Goal: Check status

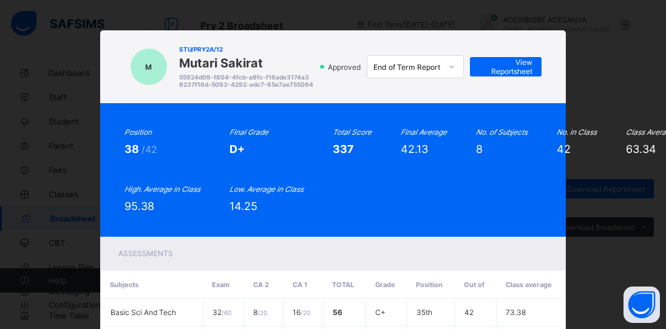
scroll to position [51, 0]
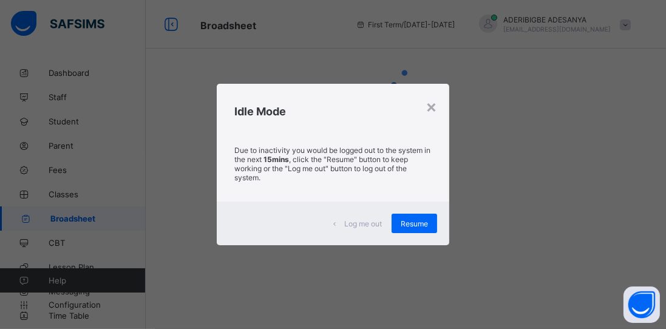
scroll to position [51, 0]
click at [424, 222] on span "Resume" at bounding box center [413, 223] width 27 height 9
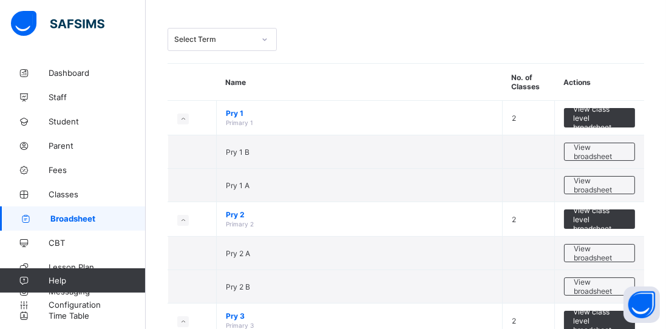
click at [601, 221] on span "View class level broadsheet" at bounding box center [599, 219] width 53 height 27
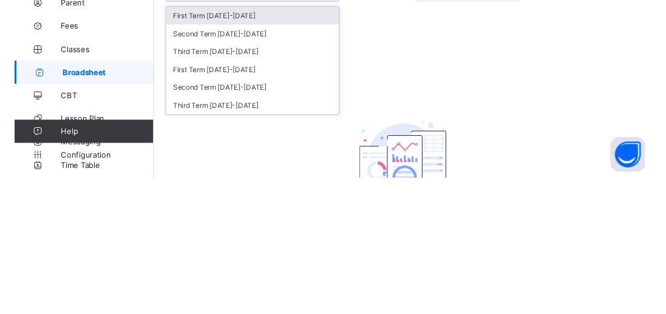
scroll to position [58, 0]
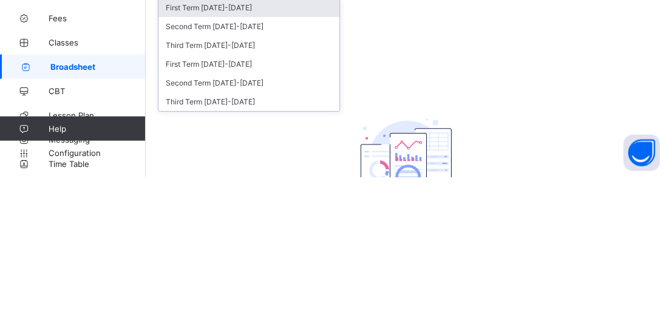
click at [243, 255] on div "Third Term [DATE]-[DATE]" at bounding box center [248, 253] width 181 height 19
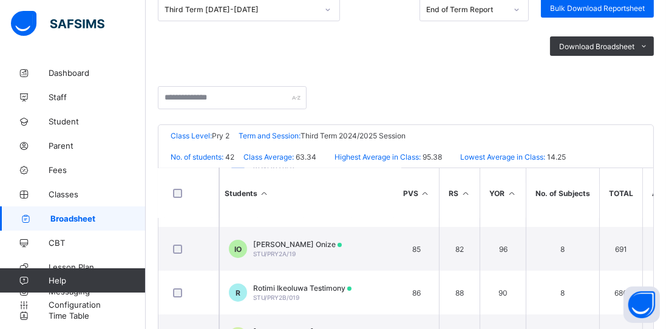
scroll to position [78, 237]
click at [381, 255] on td "IO [PERSON_NAME] Onize STU/PRY2A/19" at bounding box center [310, 249] width 182 height 44
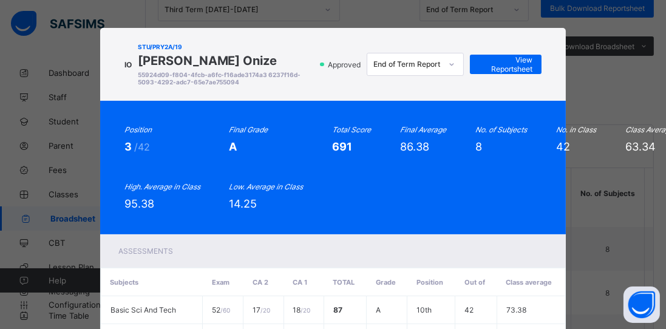
scroll to position [0, 0]
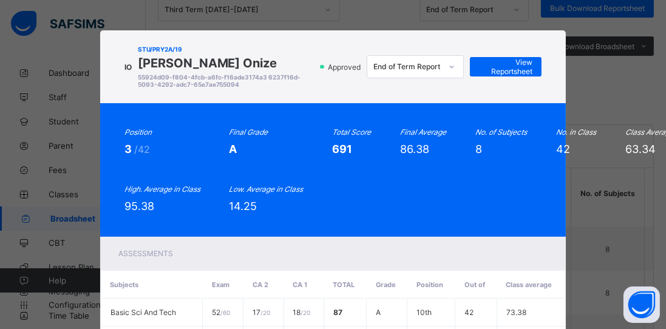
click at [511, 70] on span "View Reportsheet" at bounding box center [505, 67] width 53 height 18
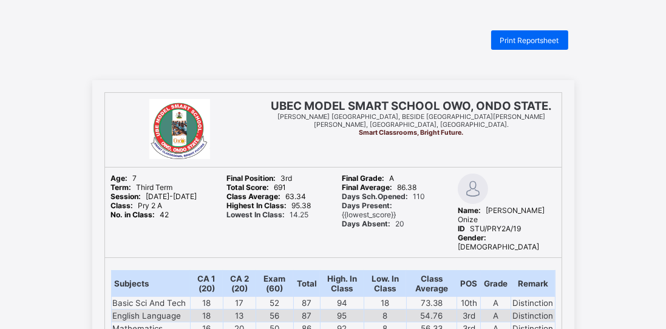
click at [547, 44] on span "Print Reportsheet" at bounding box center [529, 40] width 59 height 9
